Goal: Transaction & Acquisition: Purchase product/service

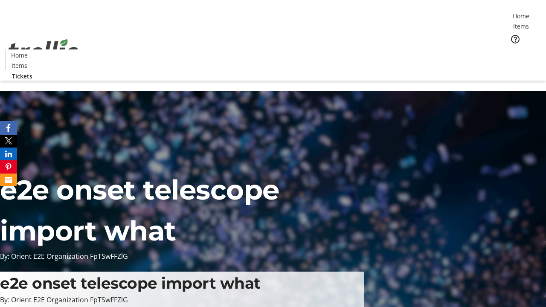
click at [514, 50] on span "Tickets" at bounding box center [524, 54] width 20 height 9
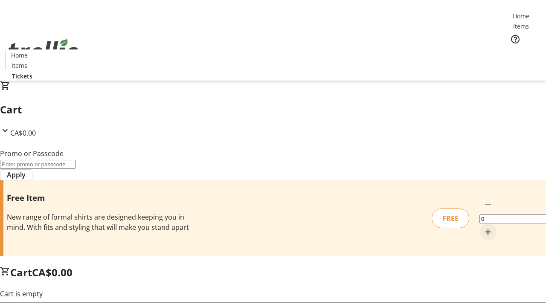
click at [483, 227] on mat-icon "Increment by one" at bounding box center [488, 232] width 10 height 10
type input "1"
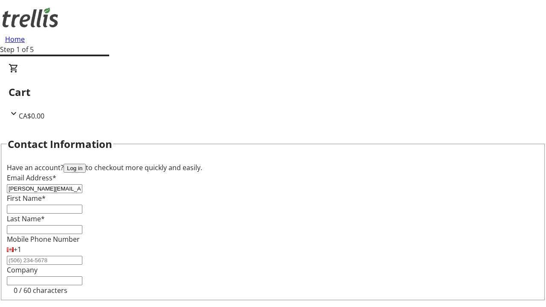
type input "[PERSON_NAME][EMAIL_ADDRESS][DOMAIN_NAME]"
type input "[PERSON_NAME]"
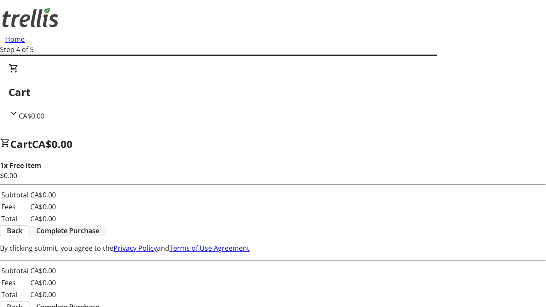
click at [99, 226] on span "Complete Purchase" at bounding box center [67, 231] width 63 height 10
